Goal: Information Seeking & Learning: Find specific fact

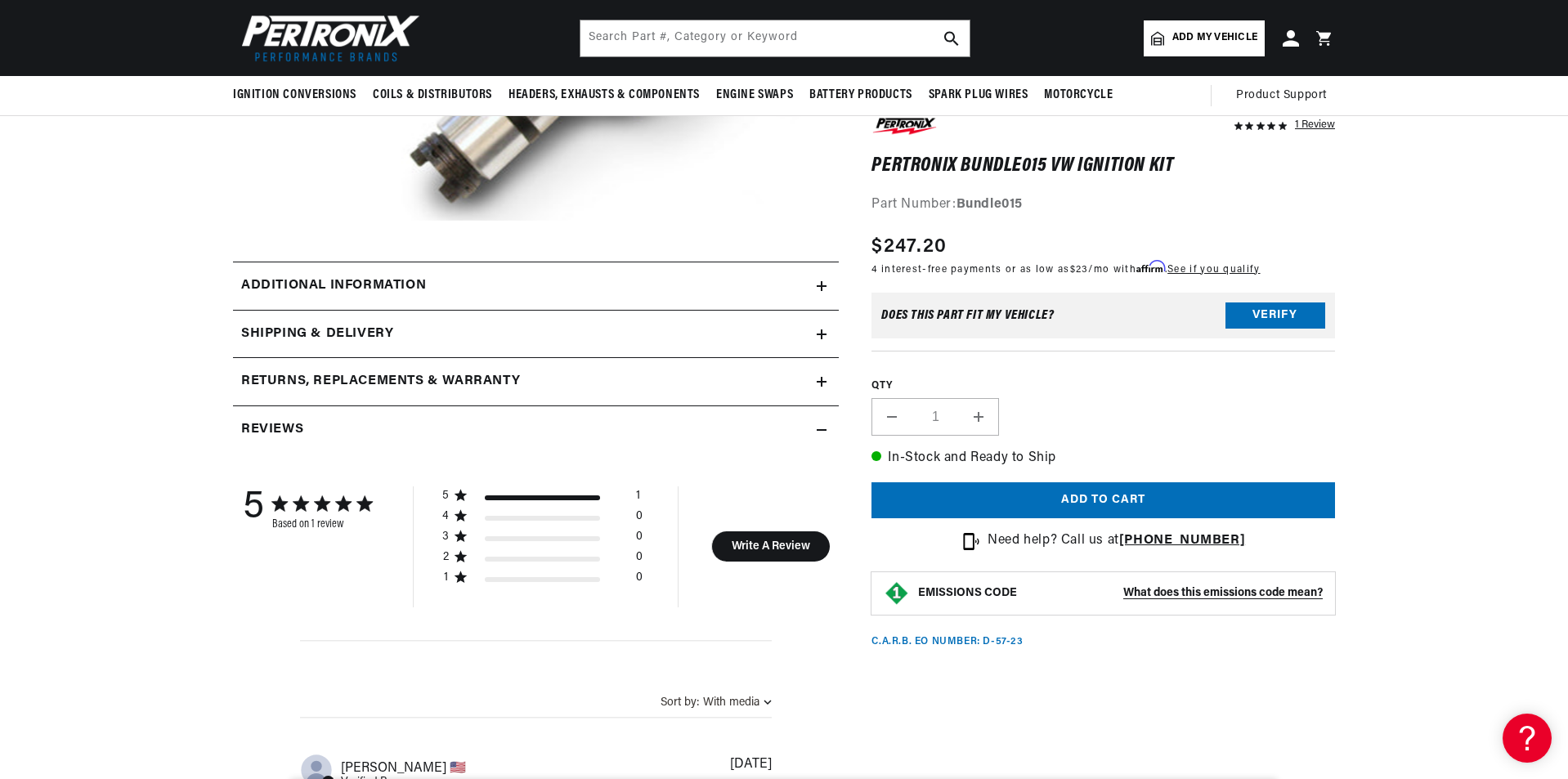
scroll to position [246, 0]
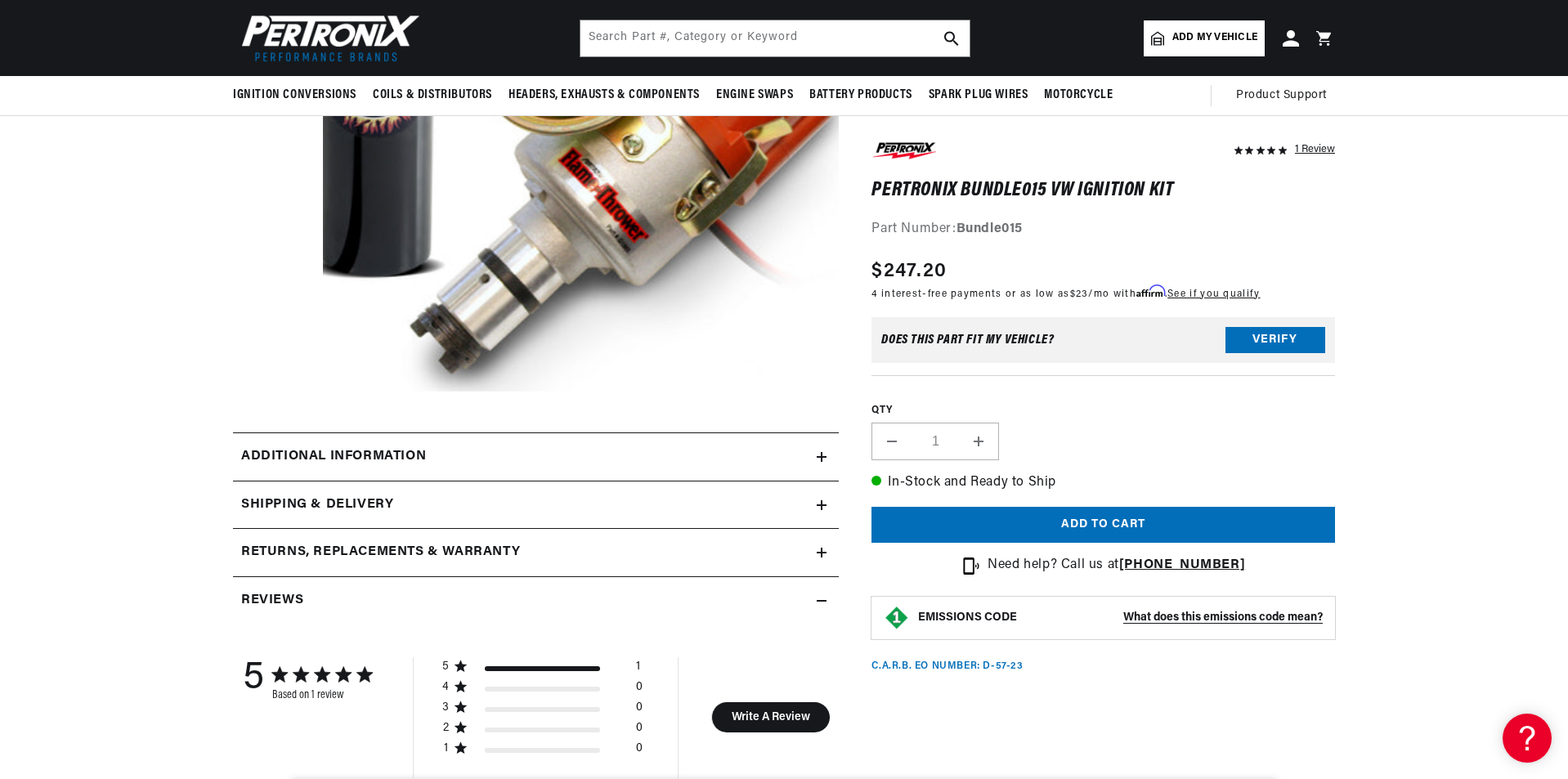
click at [480, 463] on div "Additional information" at bounding box center [525, 457] width 584 height 22
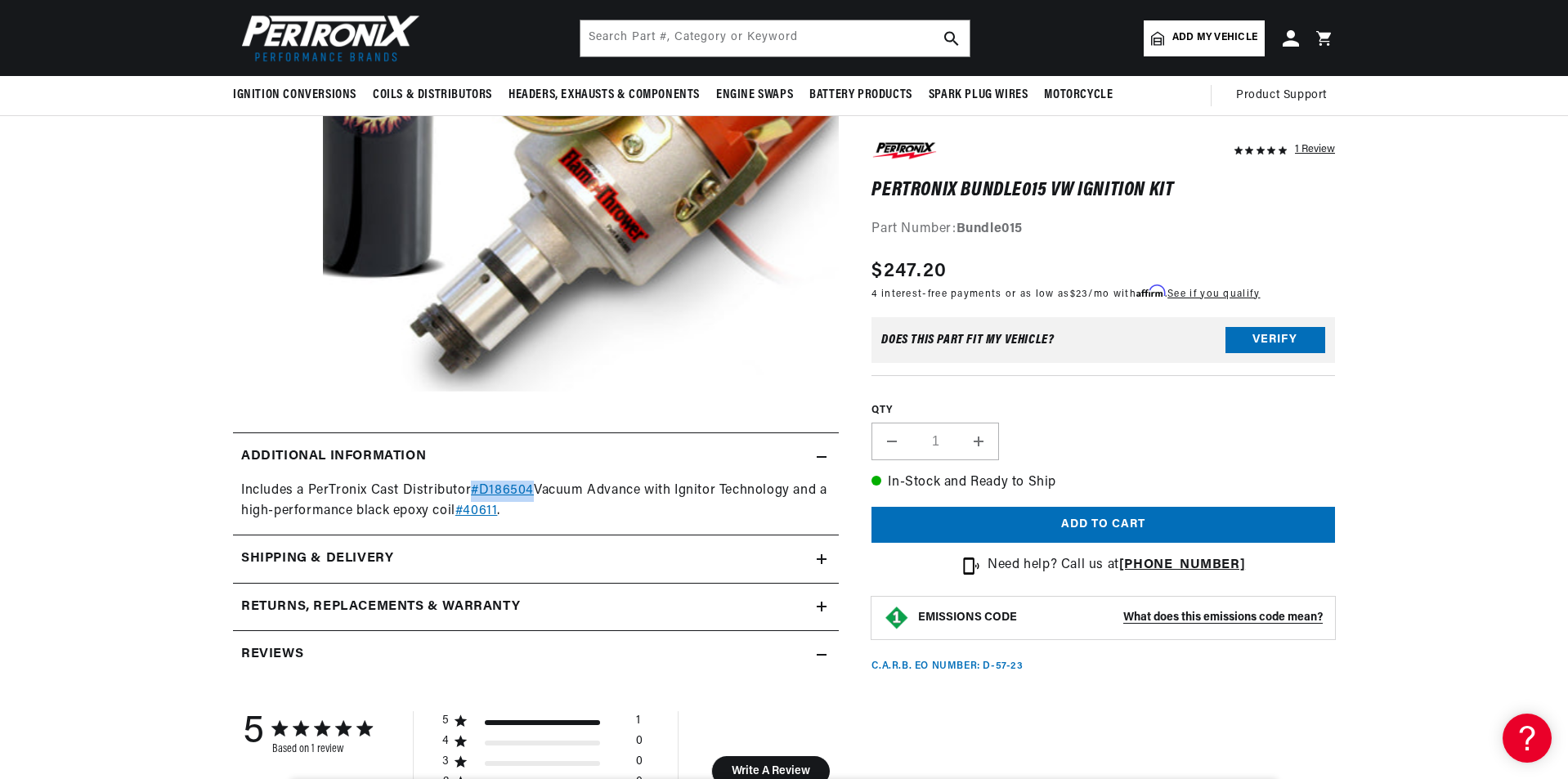
scroll to position [0, 4]
drag, startPoint x: 469, startPoint y: 487, endPoint x: 534, endPoint y: 483, distance: 65.1
click at [534, 483] on div "Includes a PerTronix Cast Distributor #D186504 Vacuum Advance with Ignitor Tech…" at bounding box center [536, 501] width 605 height 42
copy div "#D186504"
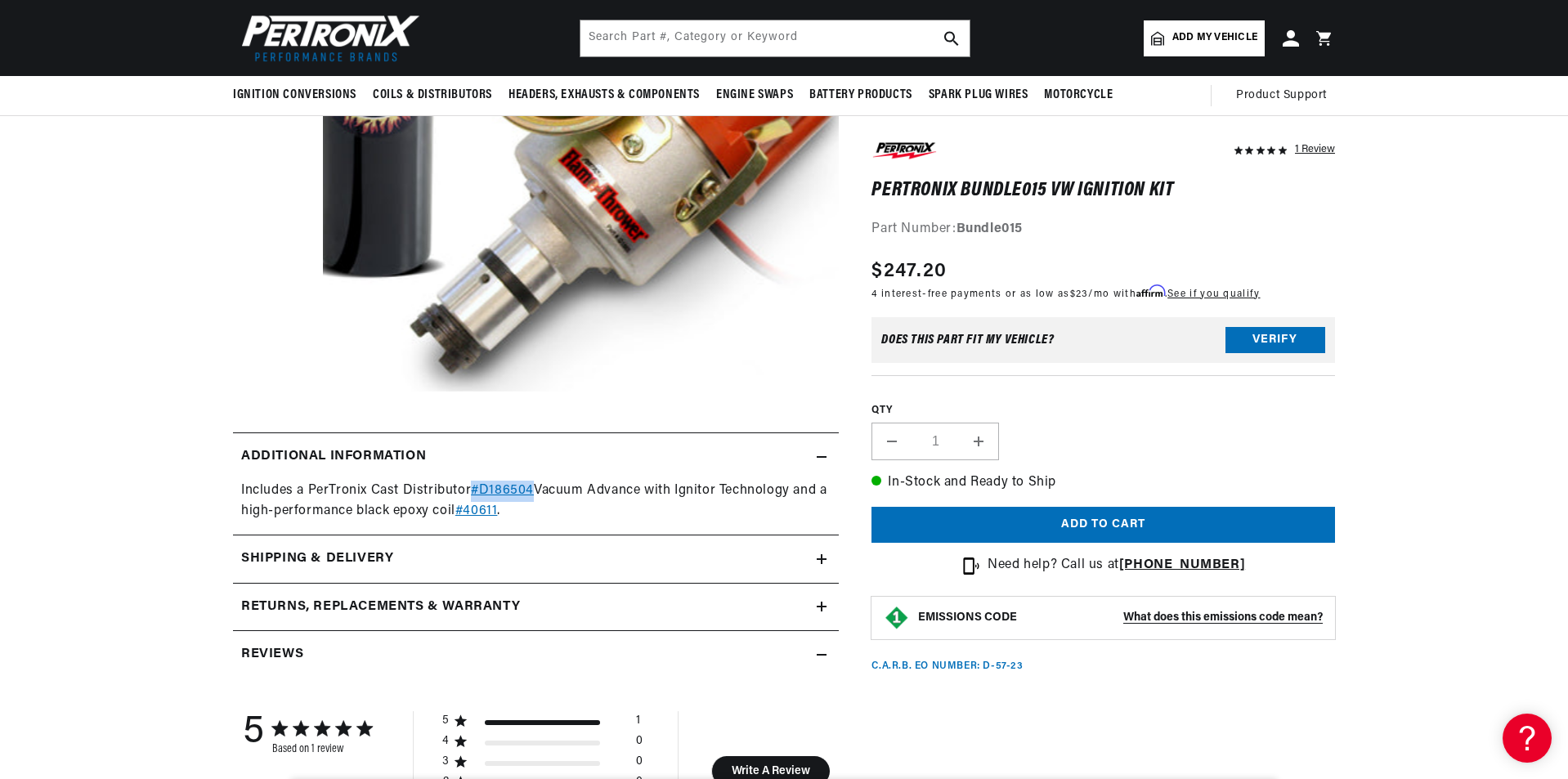
scroll to position [0, 495]
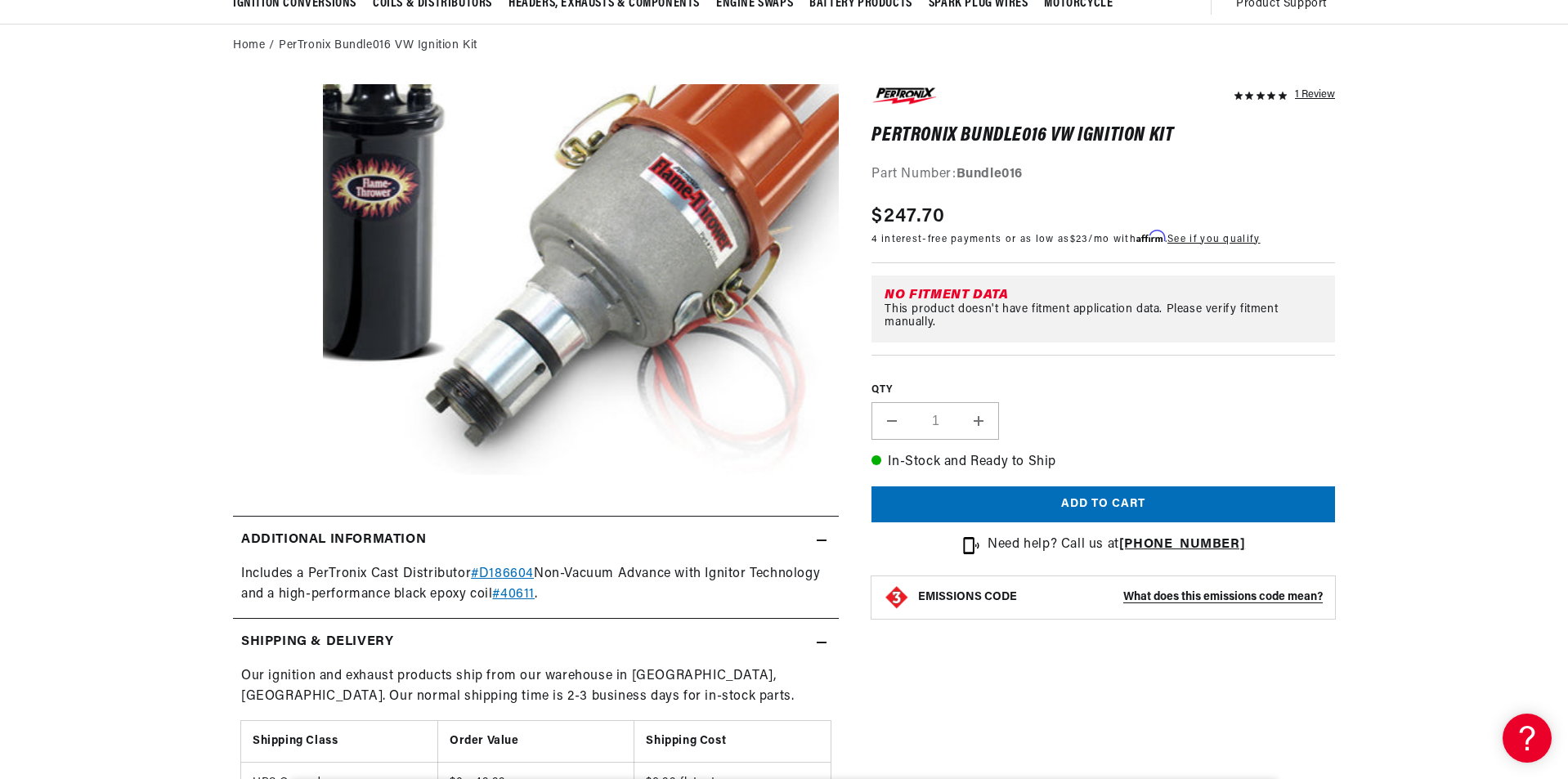
scroll to position [163, 0]
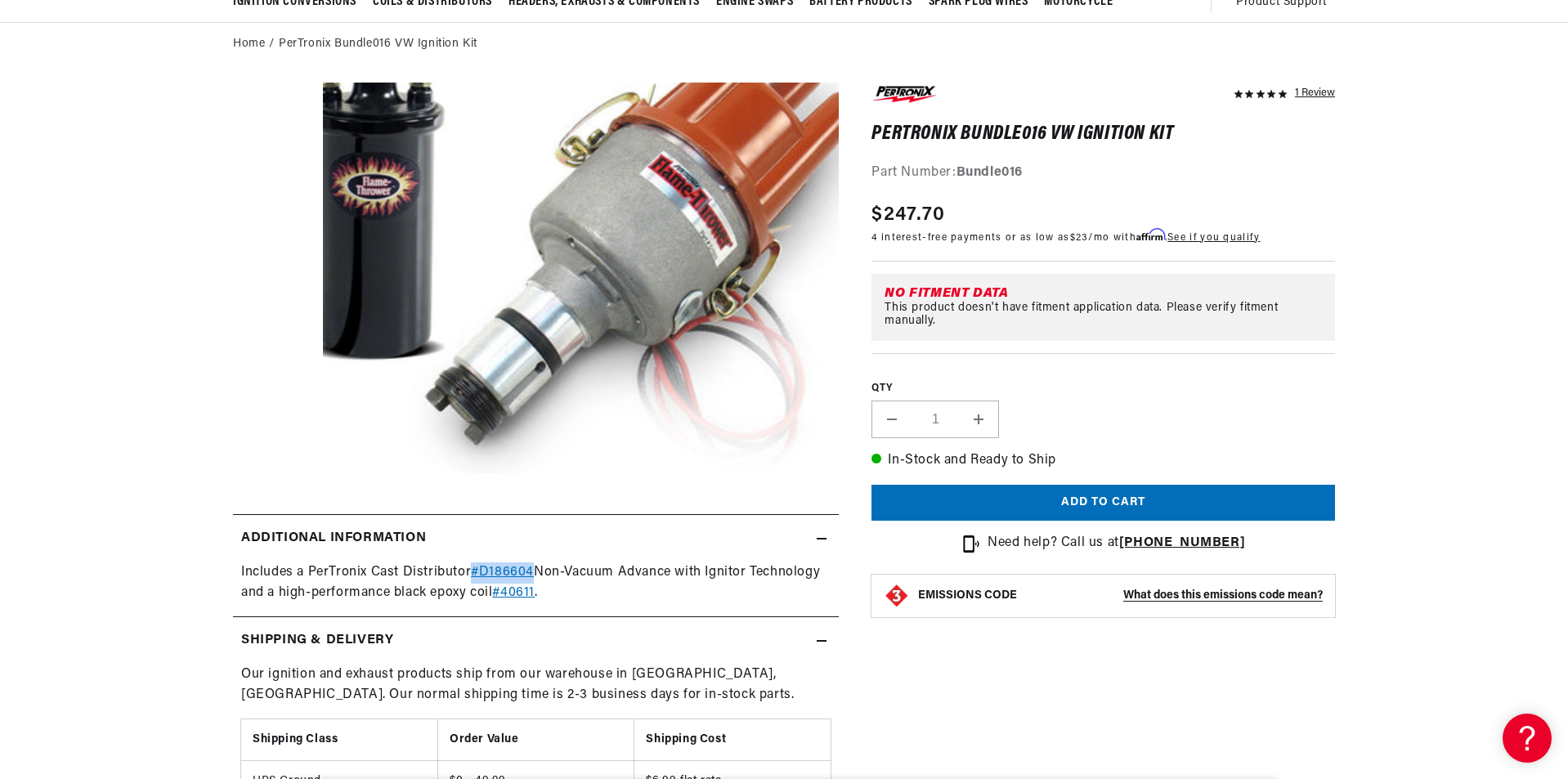
drag, startPoint x: 468, startPoint y: 566, endPoint x: 534, endPoint y: 567, distance: 66.0
click at [534, 567] on div "Includes a PerTronix Cast Distributor #D186604 Non-Vacuum Advance with Ignitor …" at bounding box center [536, 583] width 605 height 42
copy div "#D186604"
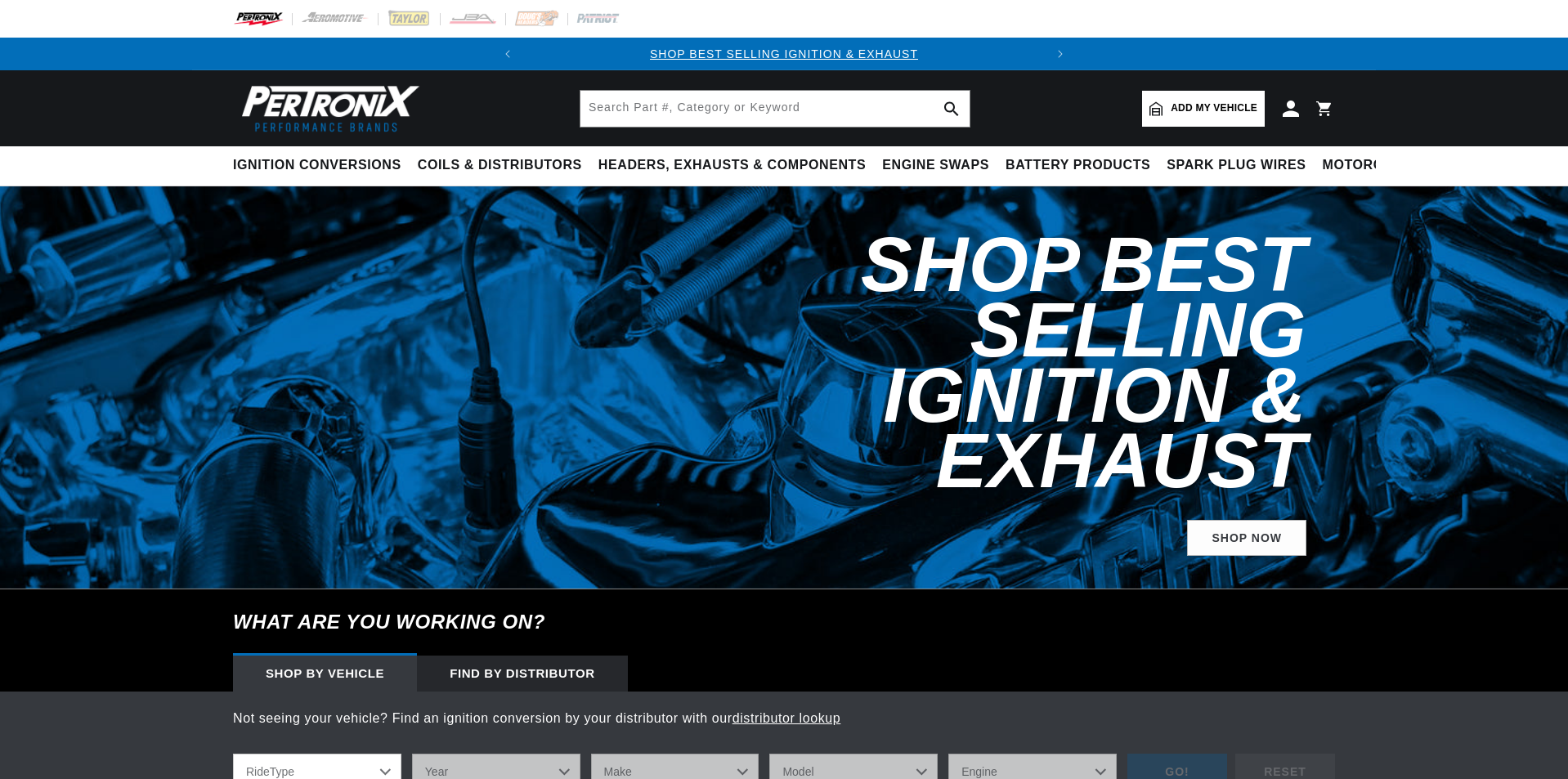
click at [696, 110] on input "text" at bounding box center [775, 109] width 389 height 36
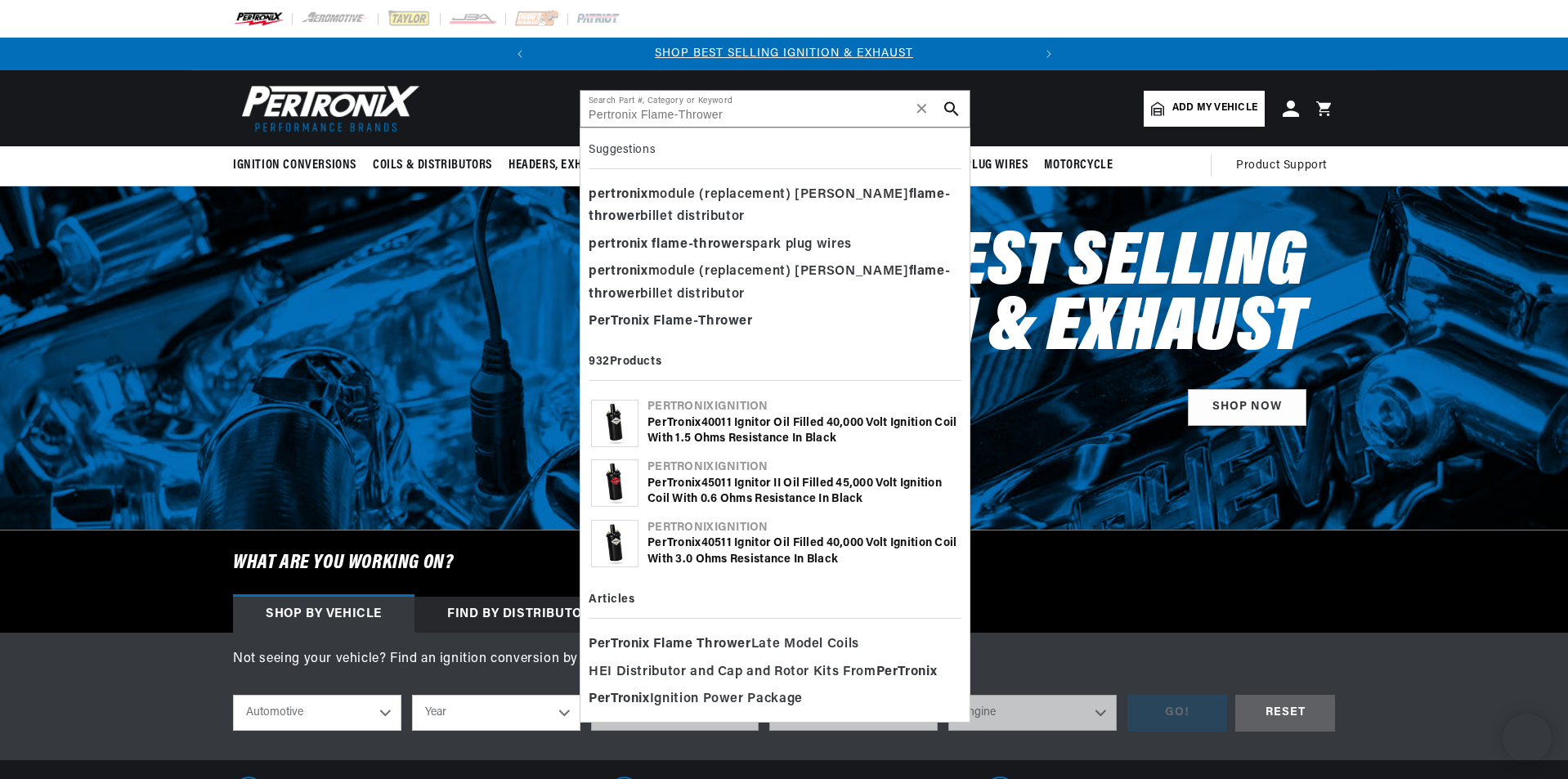
type input "Pertronix Flame-Thrower"
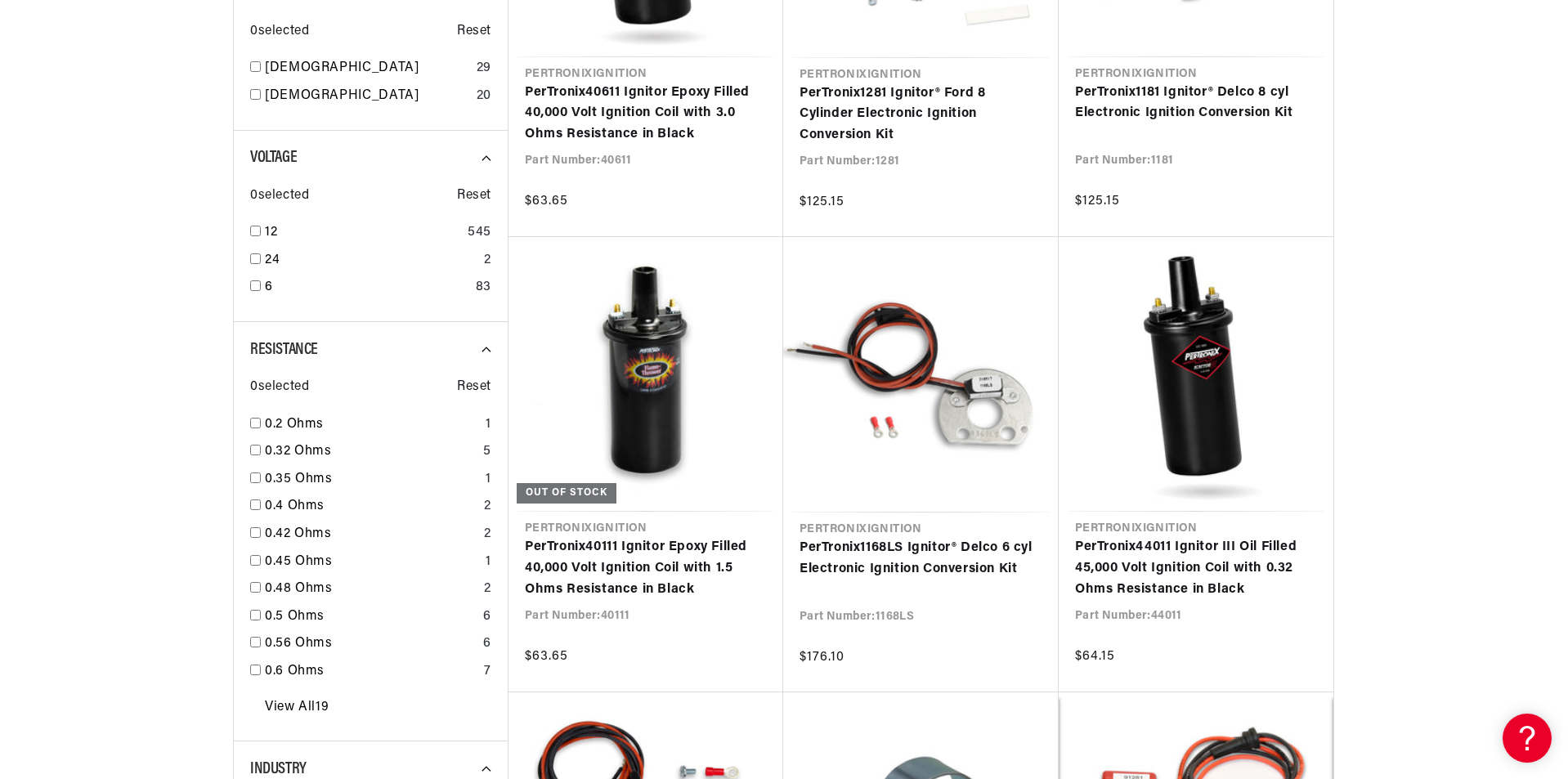
click at [22, 88] on section "SEARCH RESULTS All Products query : Pertronix Flame-Thrower Filters 932 results…" at bounding box center [784, 460] width 1568 height 2509
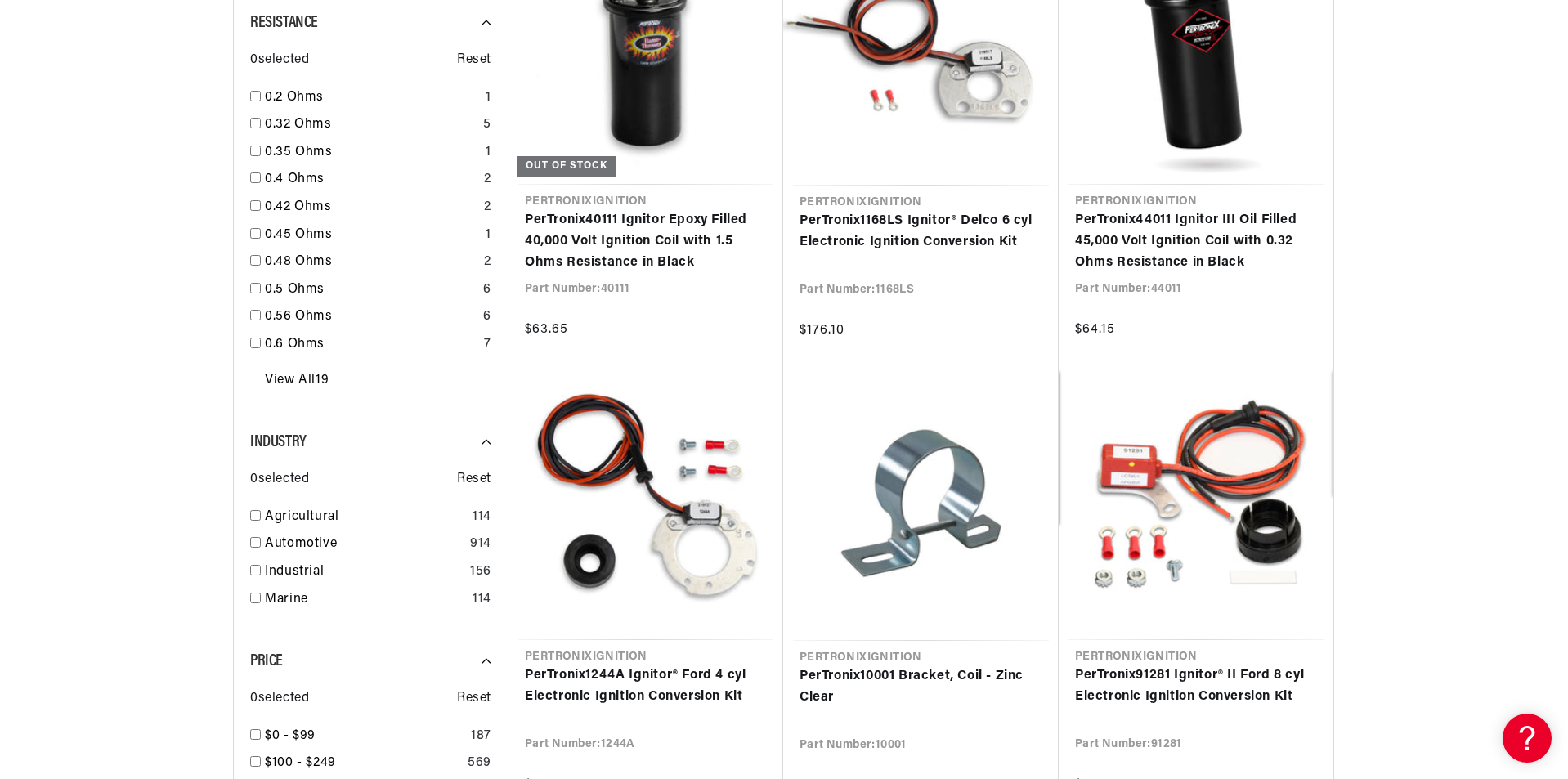
scroll to position [0, 495]
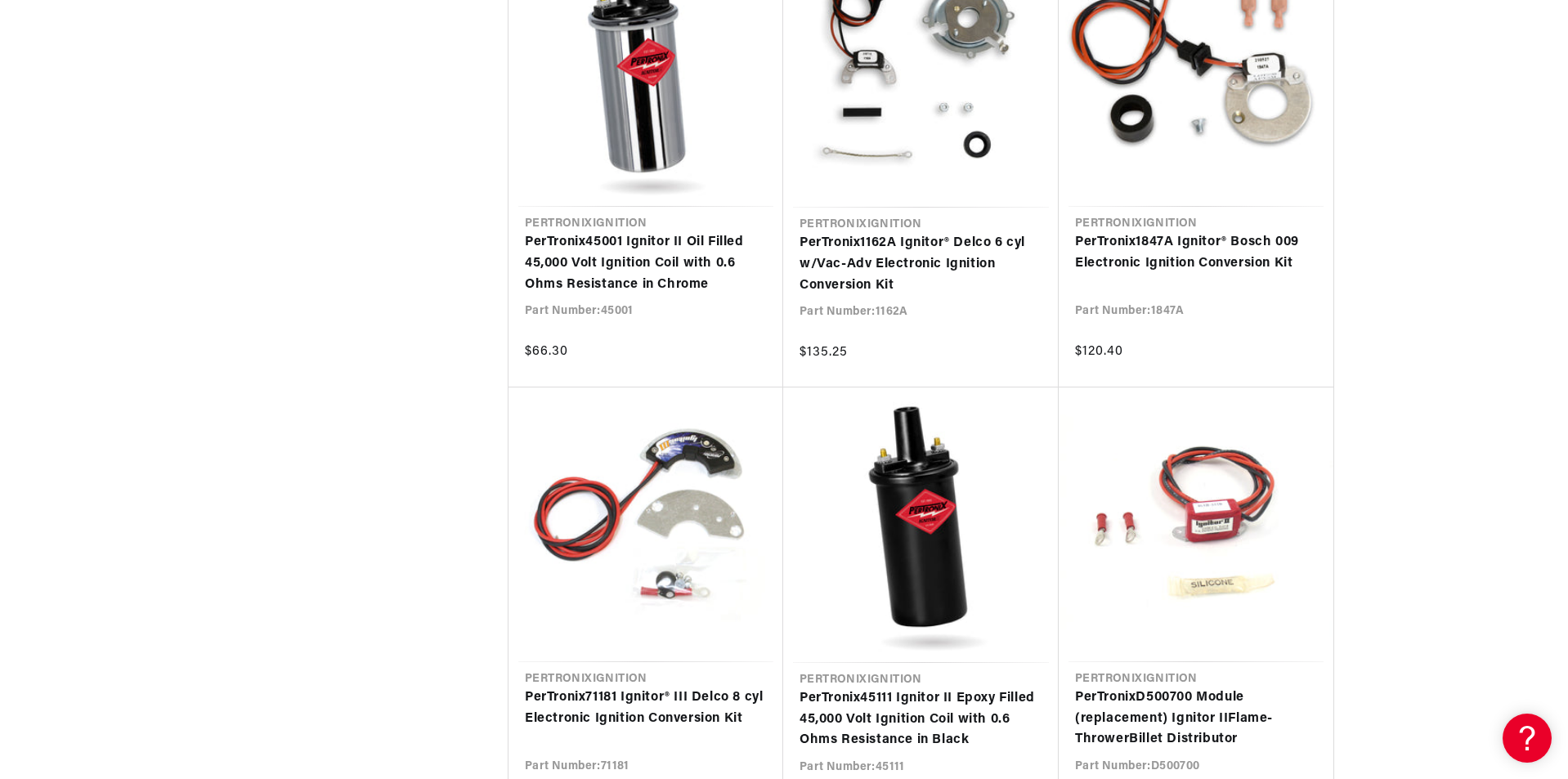
scroll to position [0, 495]
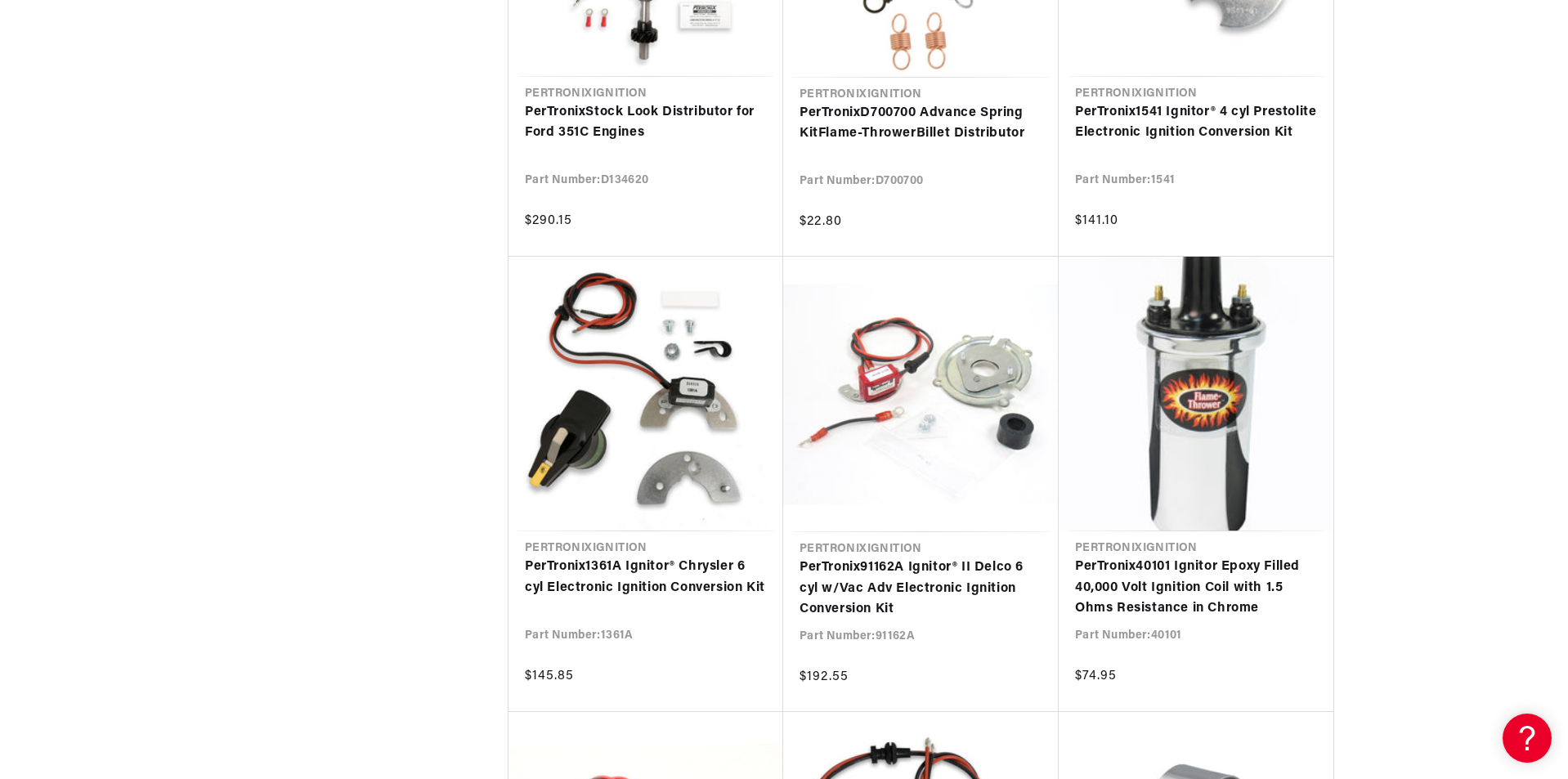
scroll to position [7436, 0]
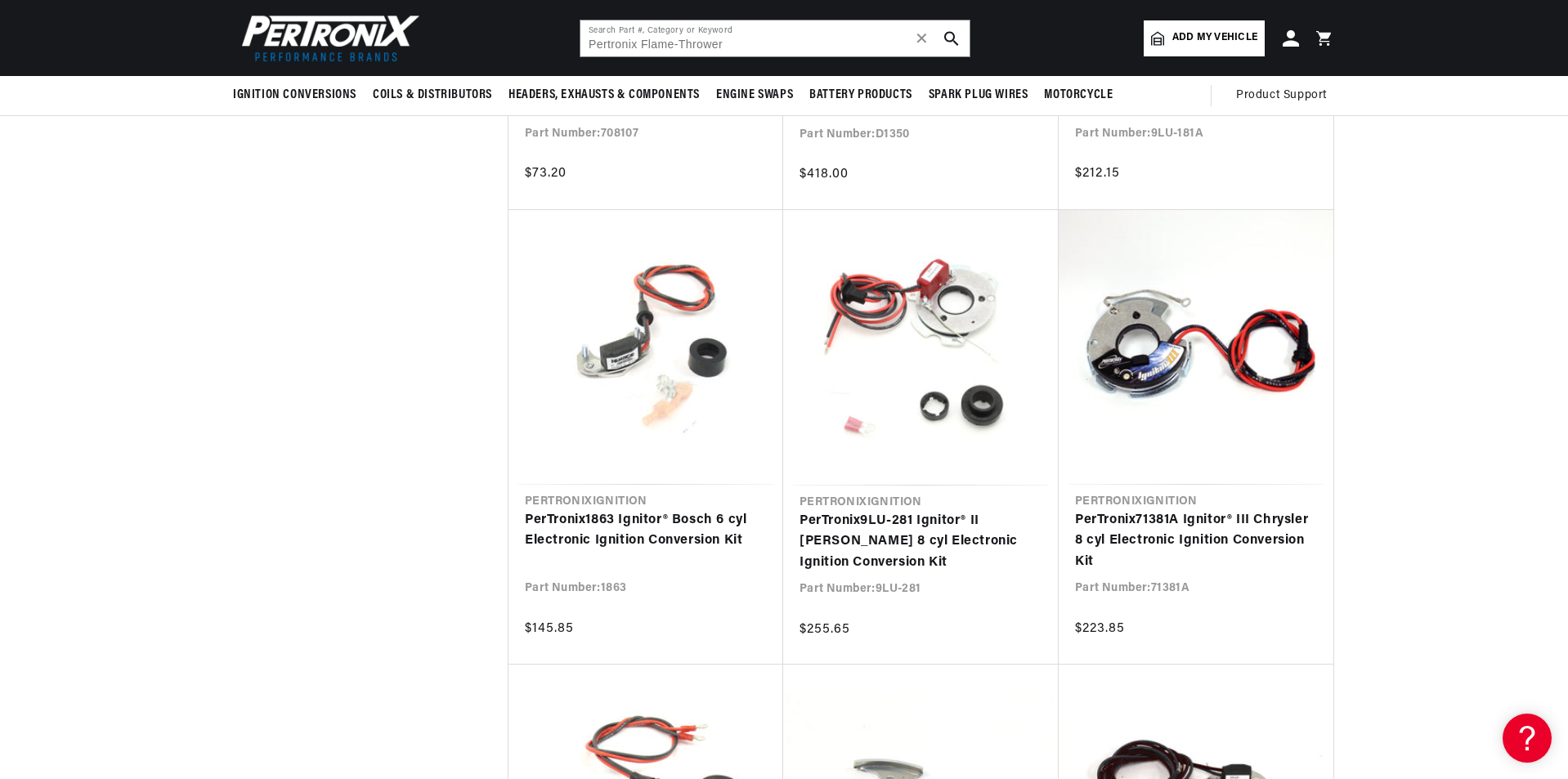
drag, startPoint x: 1567, startPoint y: 709, endPoint x: 1569, endPoint y: 601, distance: 108.0
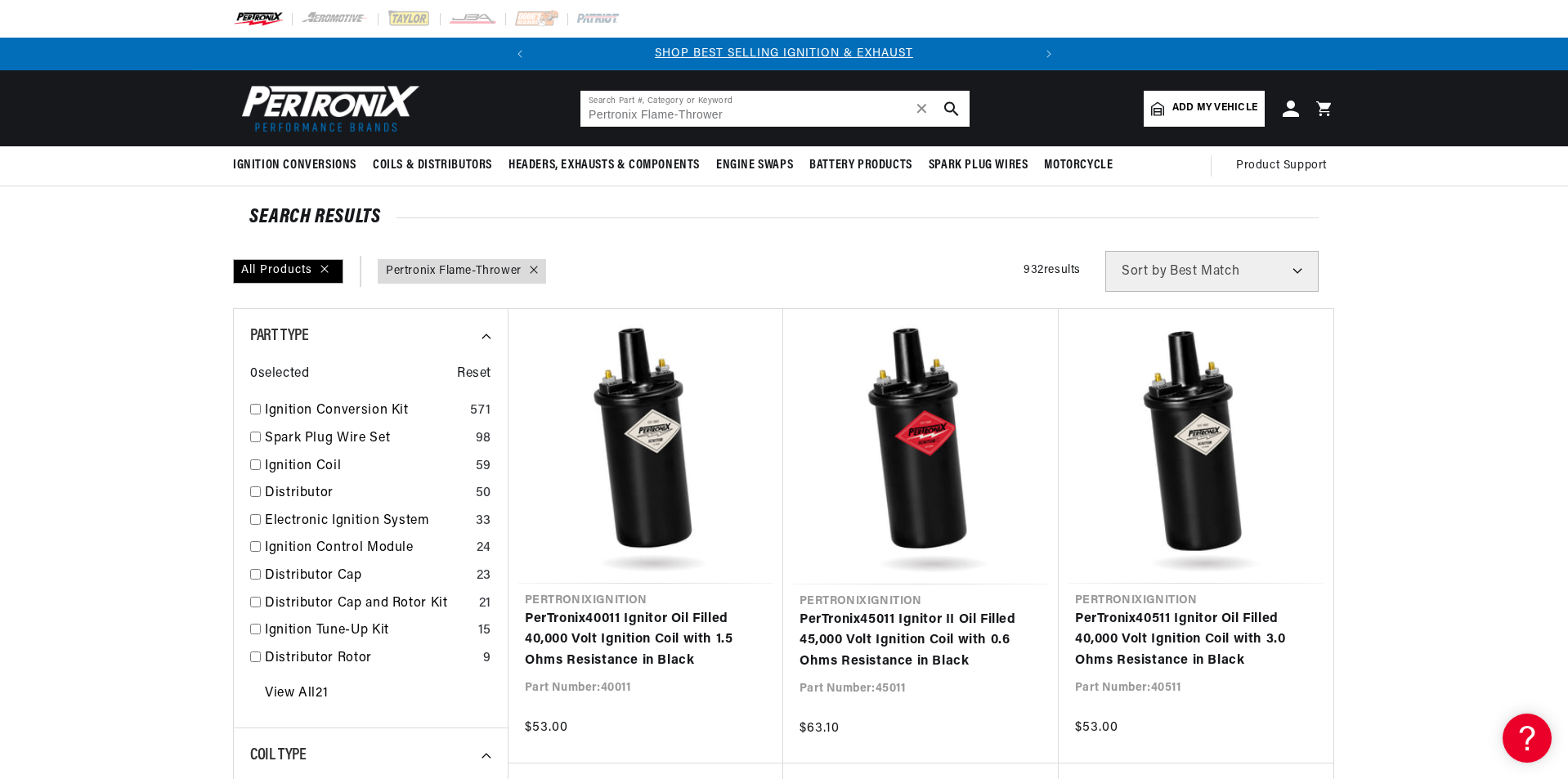
click at [767, 112] on input "Pertronix Flame-Thrower" at bounding box center [775, 109] width 389 height 36
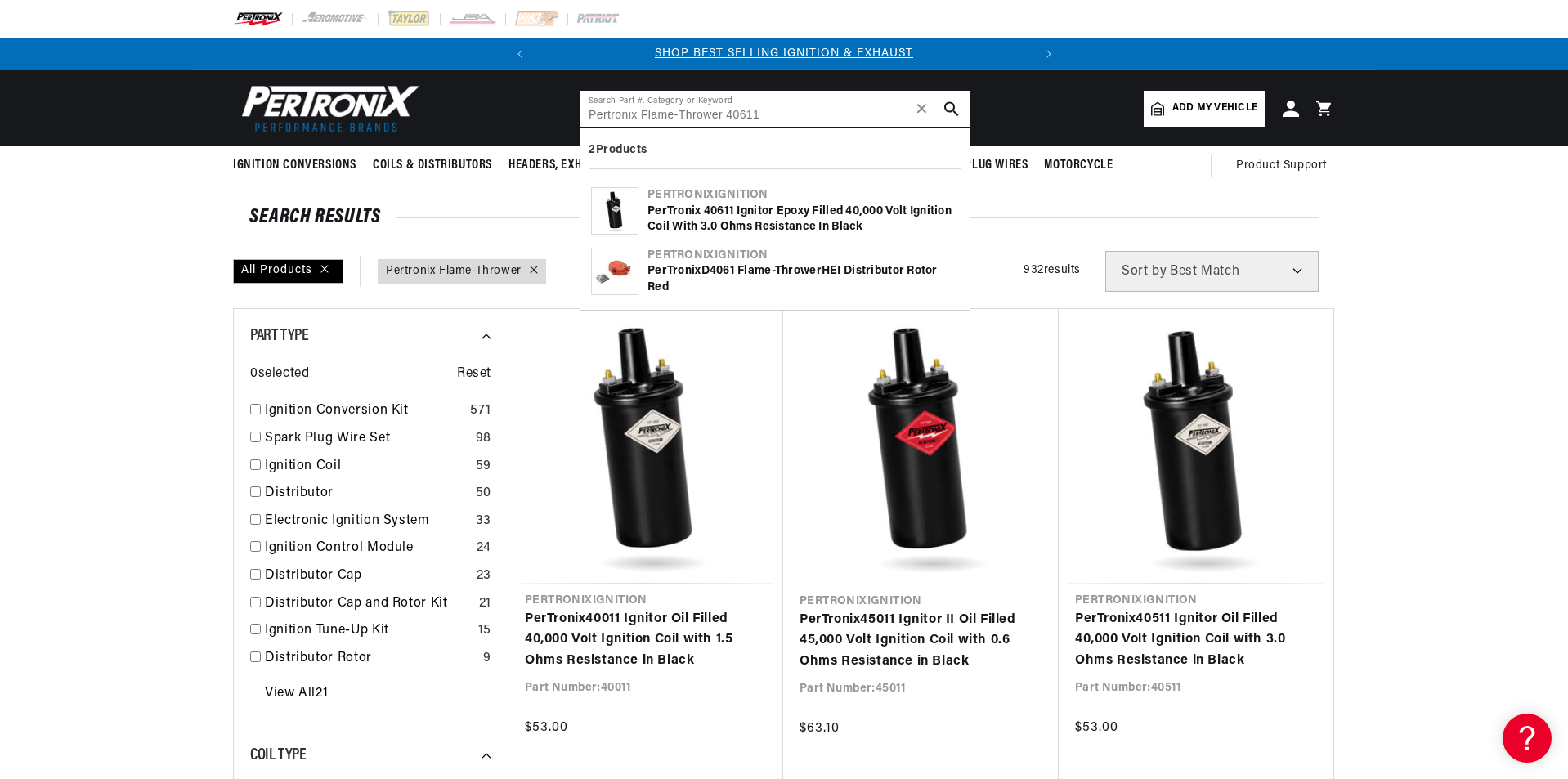
type input "Pertronix Flame-Thrower 40611"
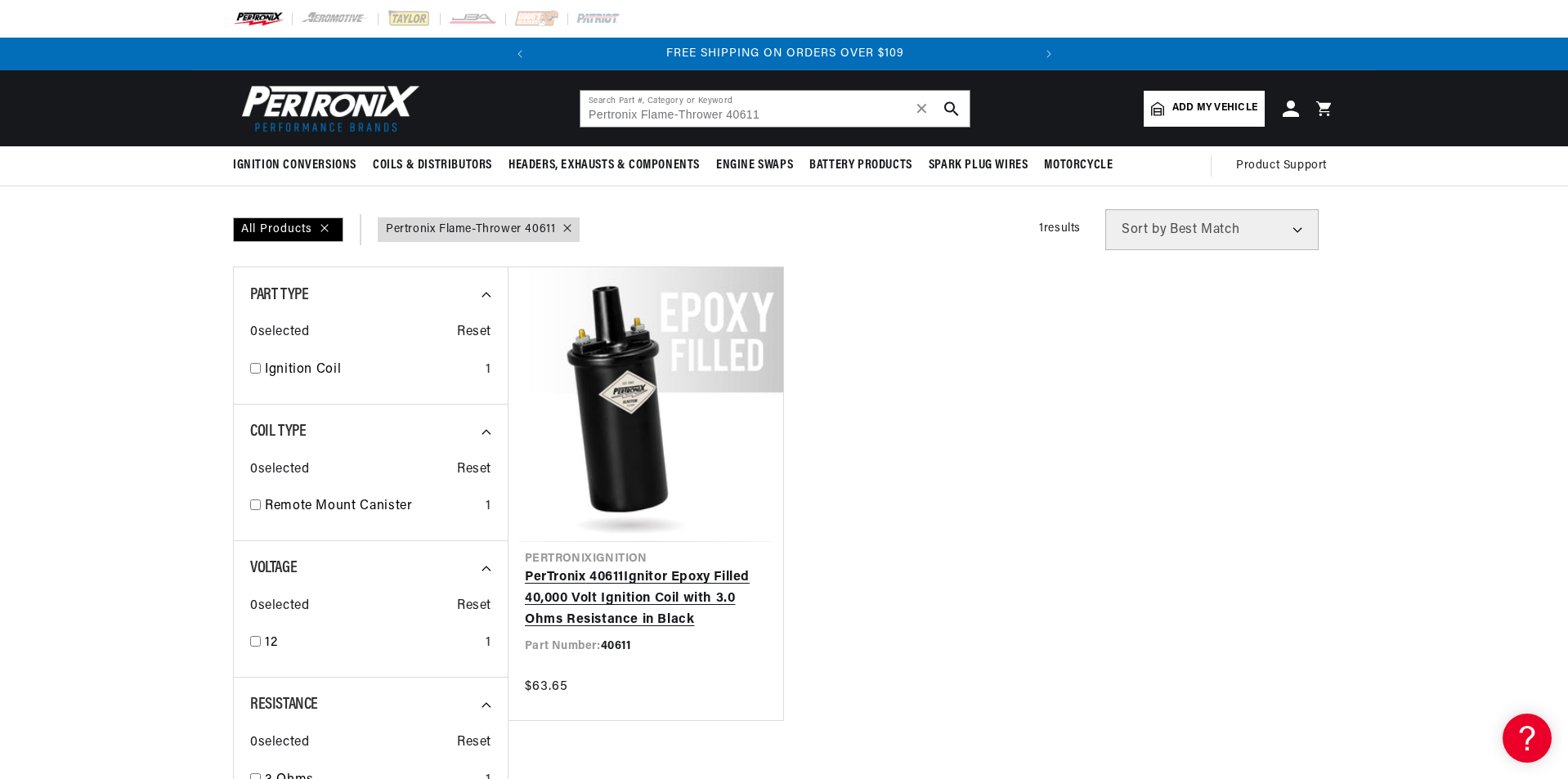
click at [691, 610] on link "PerTronix 40611 Ignitor Epoxy Filled 40,000 Volt Ignition Coil with 3.0 Ohms Re…" at bounding box center [646, 599] width 242 height 63
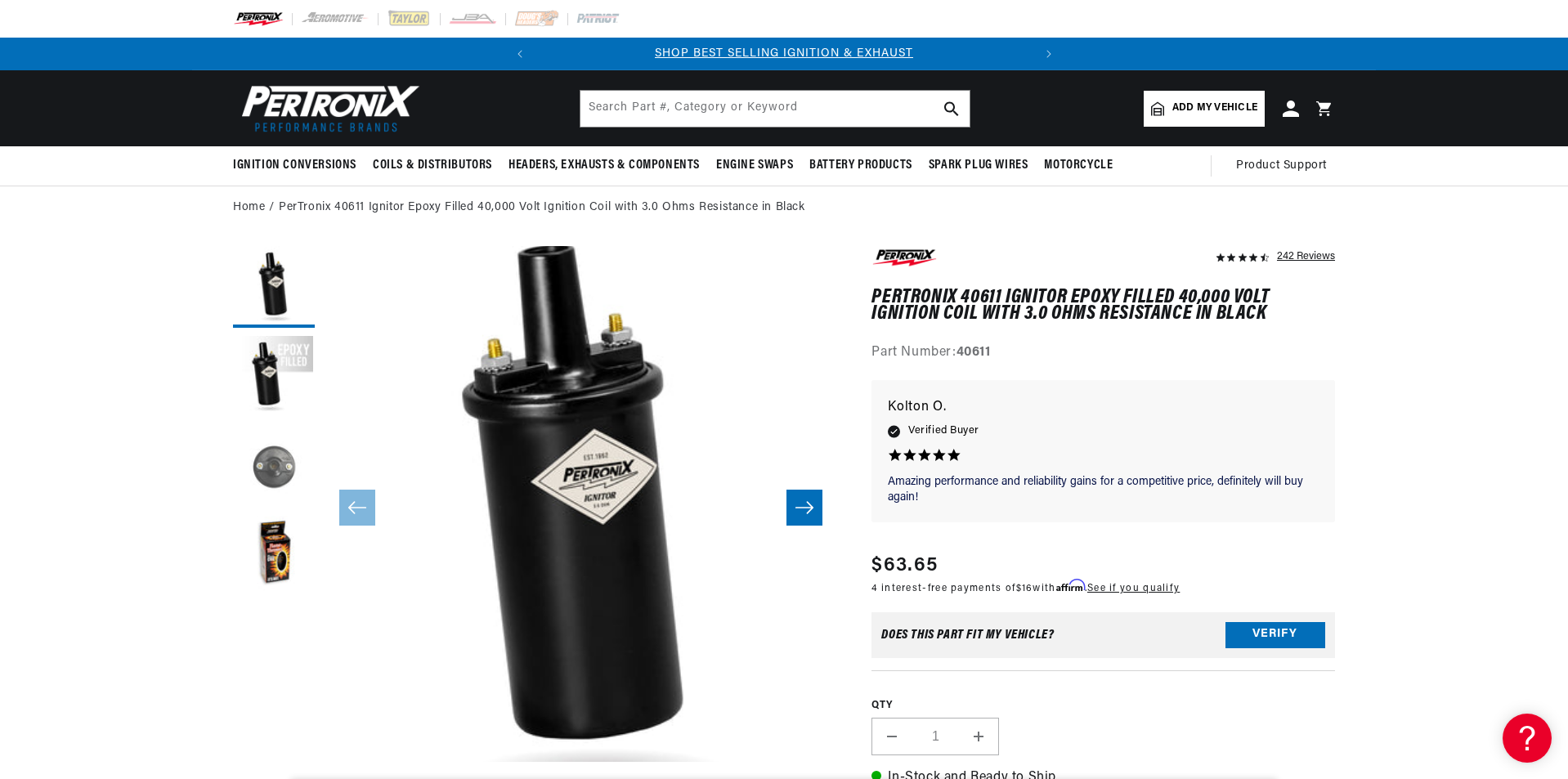
click at [270, 483] on button "Load image 3 in gallery view" at bounding box center [274, 466] width 82 height 82
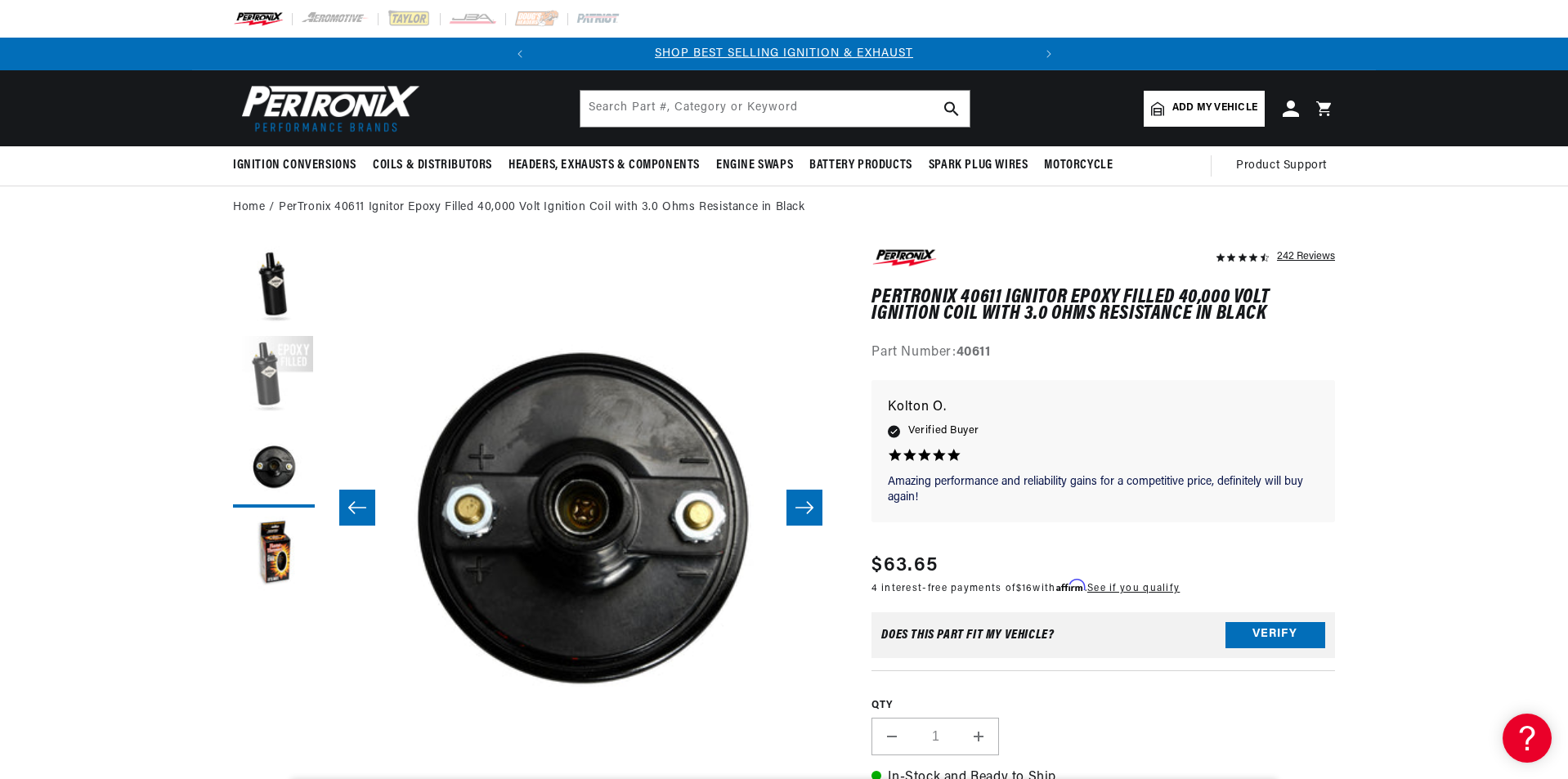
click at [270, 395] on button "Load image 2 in gallery view" at bounding box center [274, 377] width 82 height 82
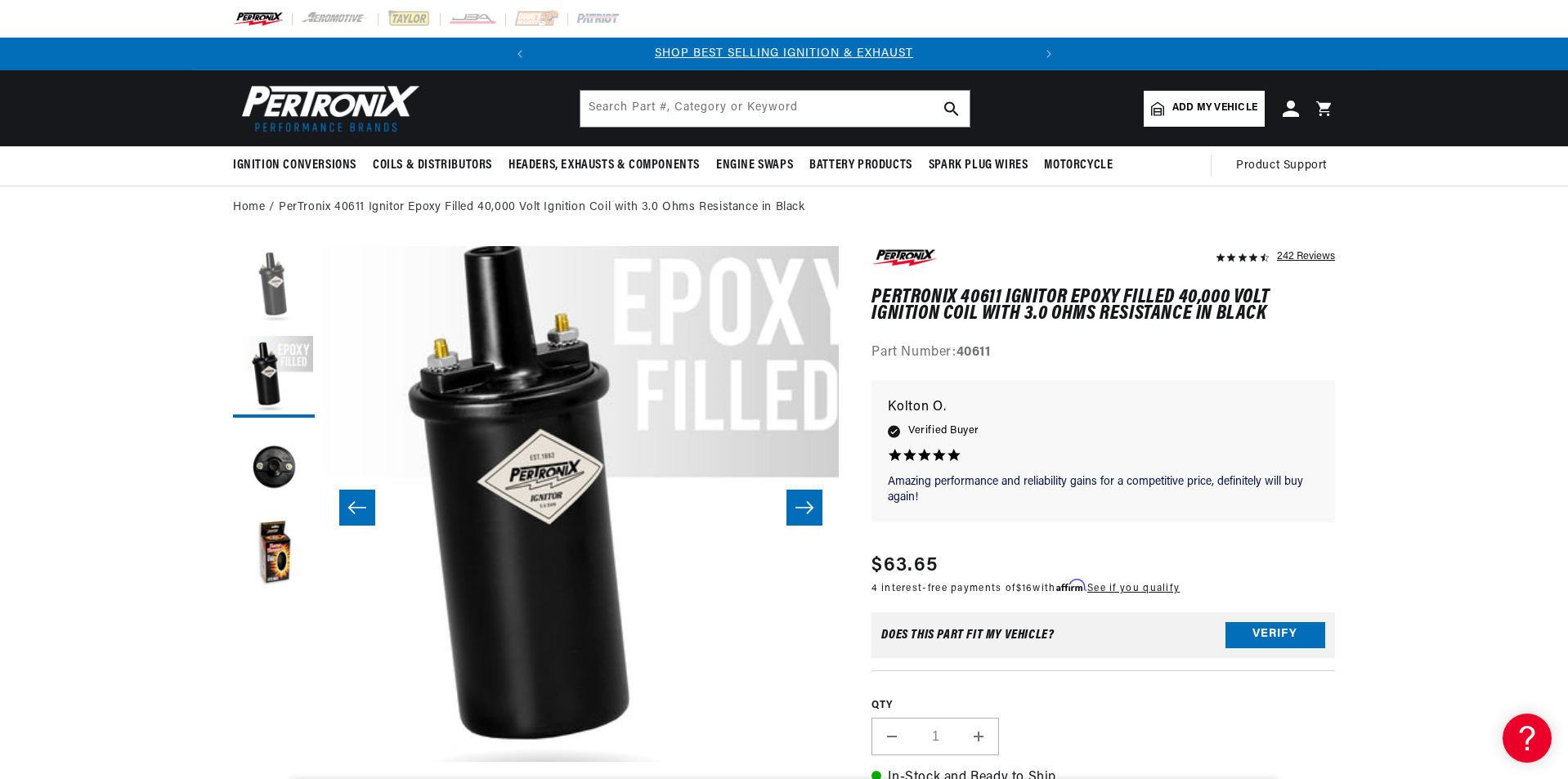
click at [269, 293] on button "Load image 1 in gallery view" at bounding box center [274, 286] width 82 height 82
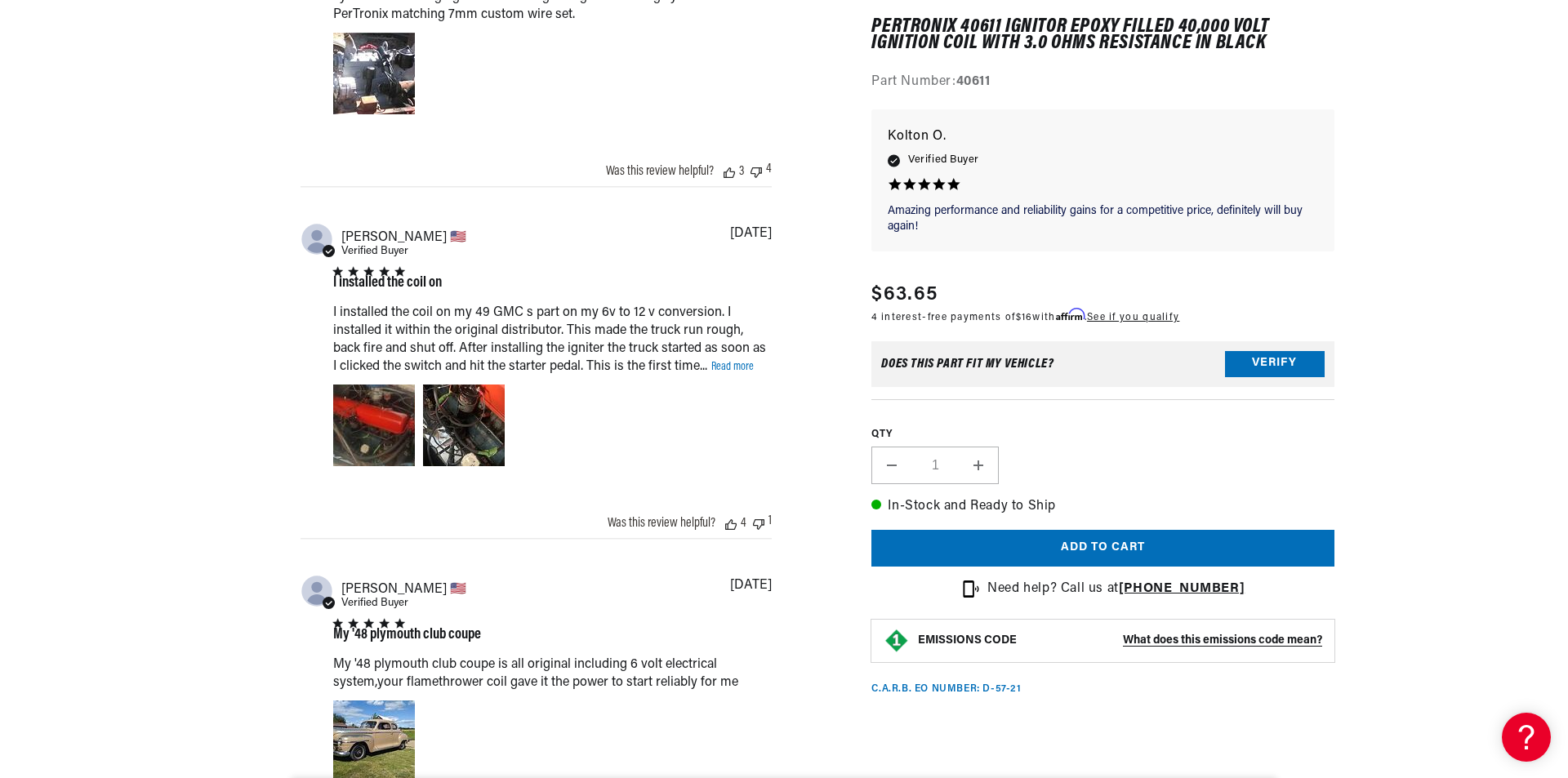
scroll to position [1550, 0]
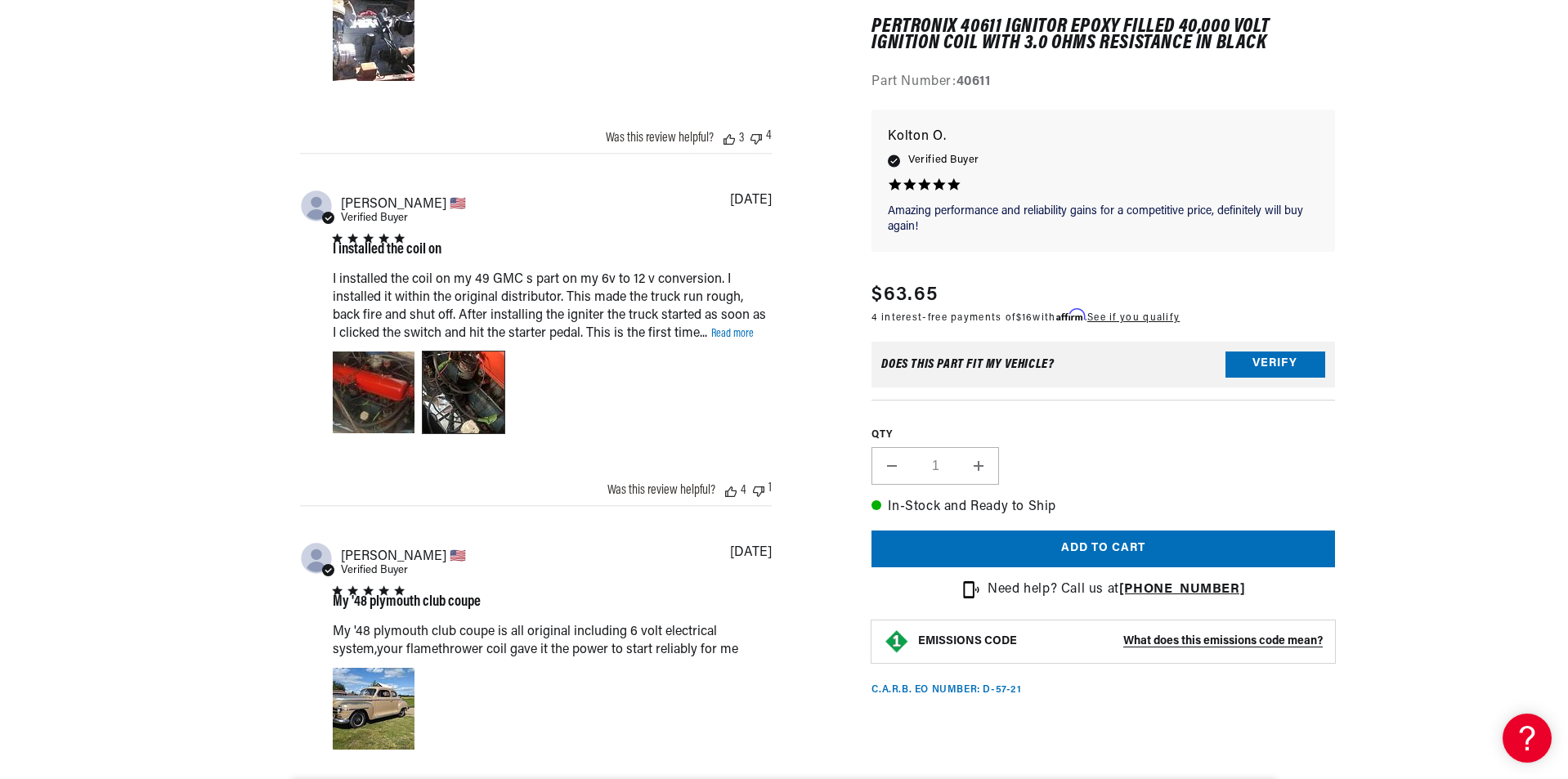
click at [440, 383] on div "Image of Review by Alfonso D. on 12 de diciembre de 23 number 2" at bounding box center [463, 392] width 82 height 82
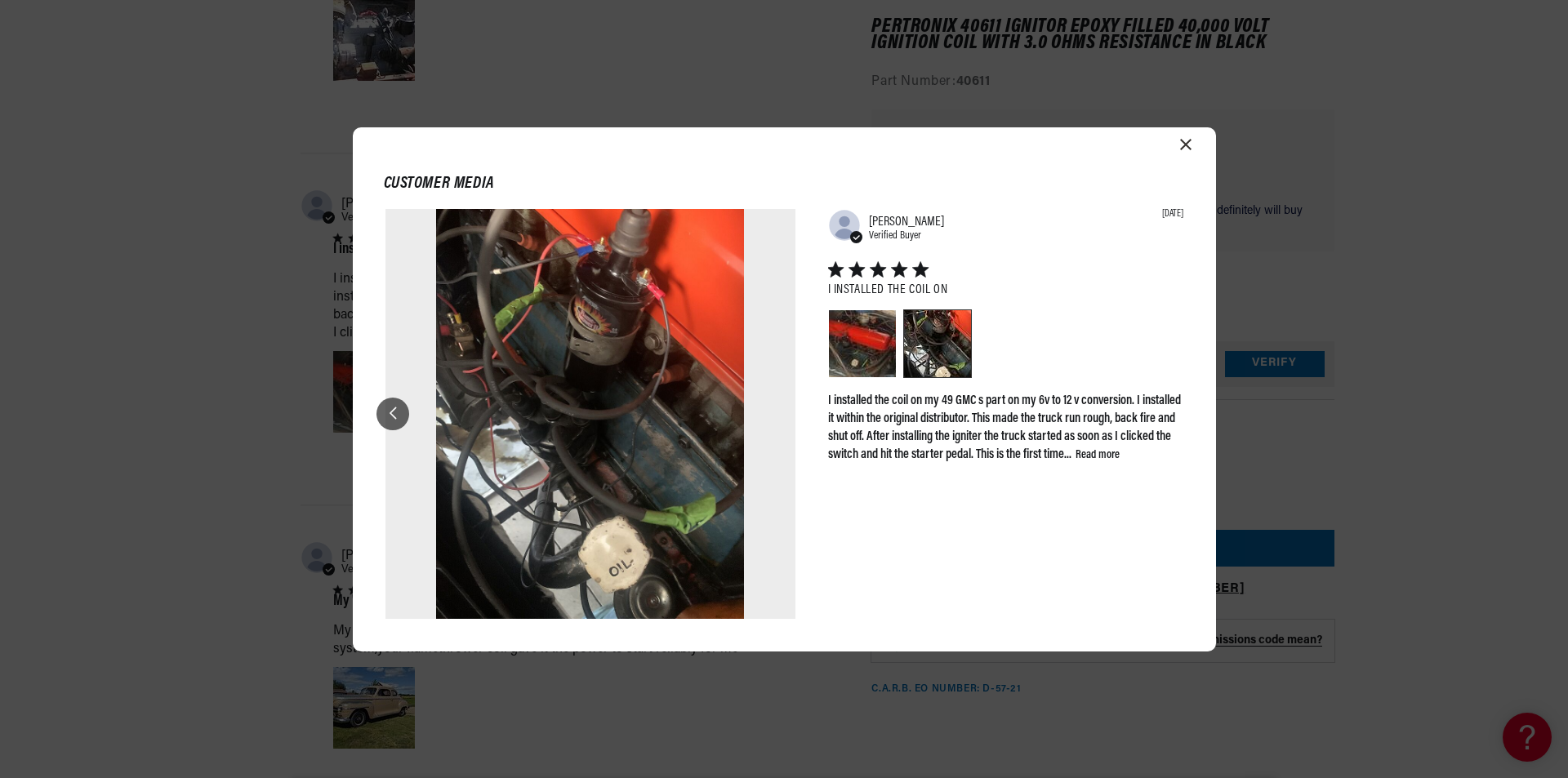
scroll to position [0, 0]
click at [1188, 146] on icon "Close modal" at bounding box center [1185, 144] width 11 height 11
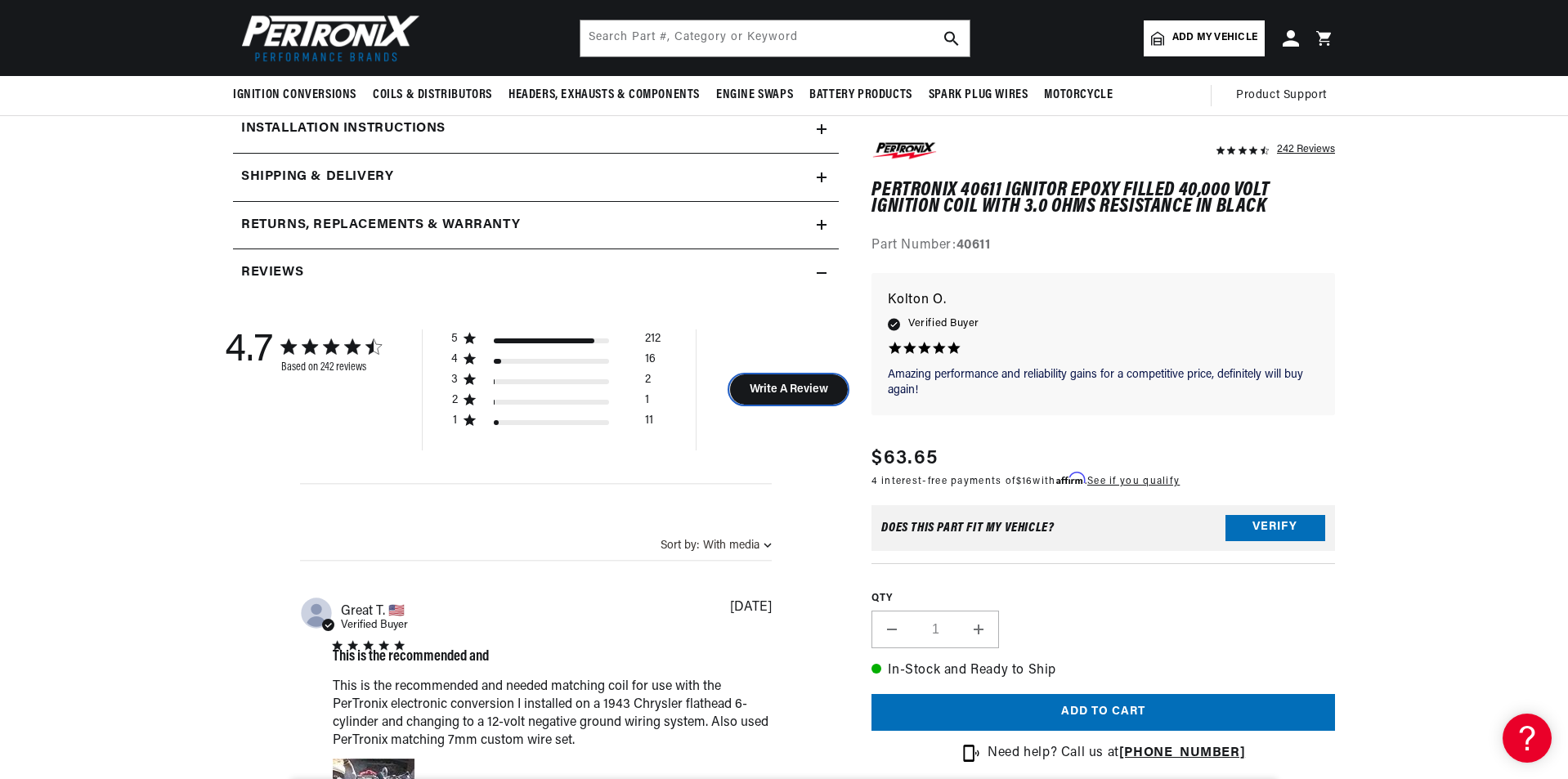
scroll to position [0, 495]
